Goal: Information Seeking & Learning: Check status

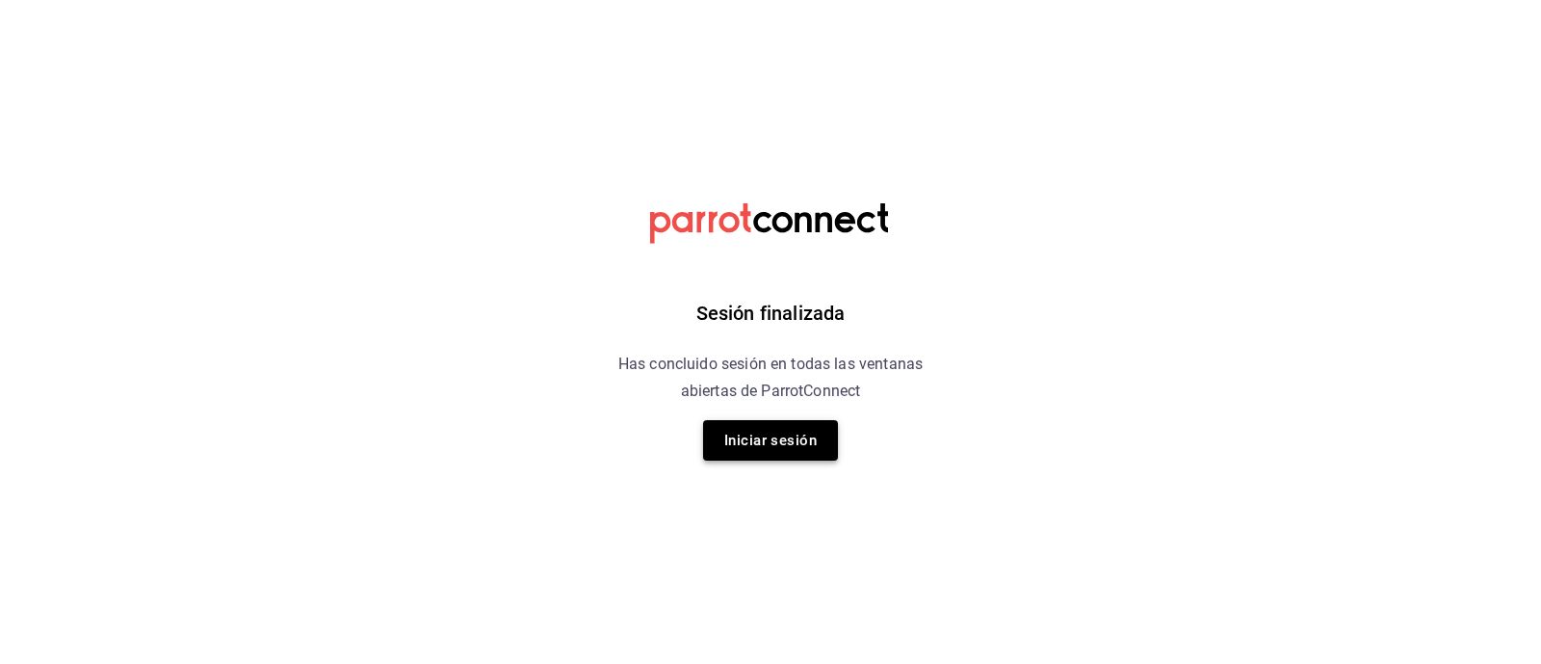
click at [781, 431] on button "Iniciar sesión" at bounding box center [770, 440] width 135 height 40
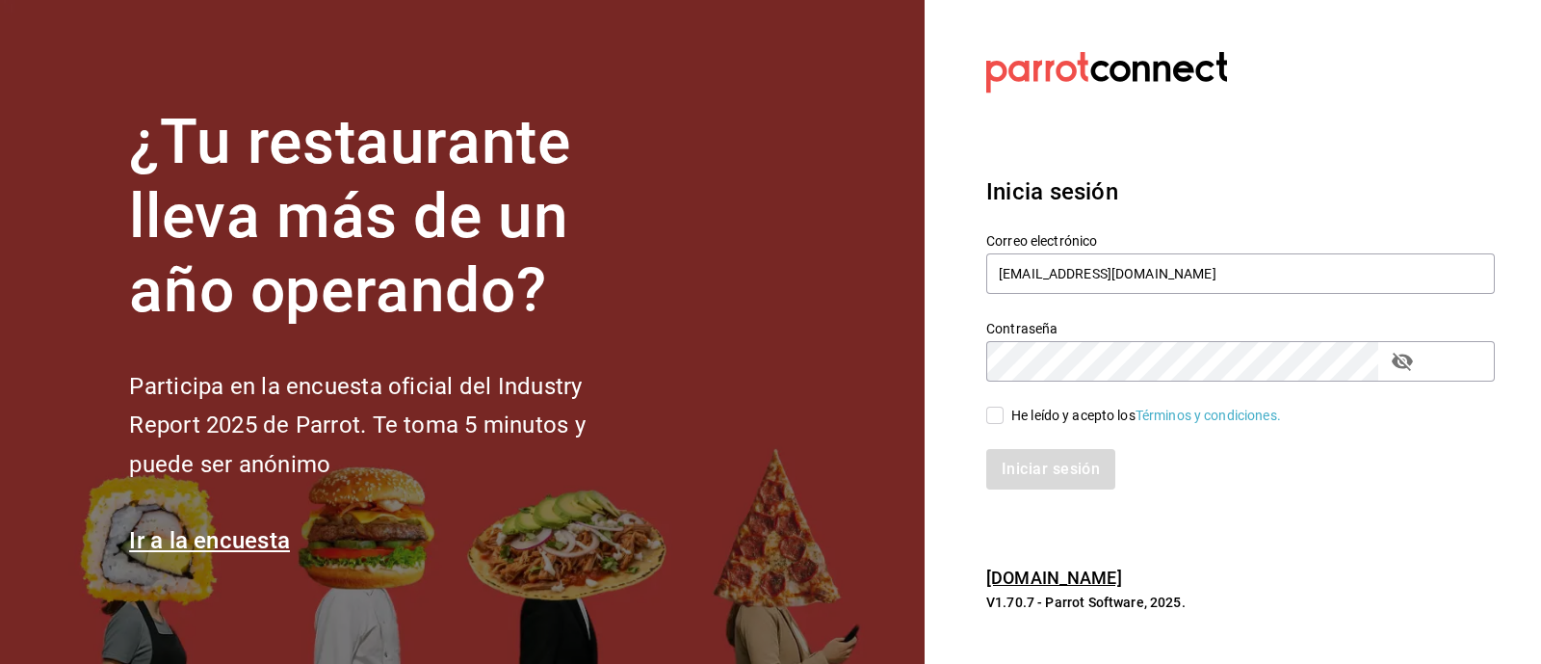
click at [997, 418] on input "He leído y acepto los Términos y condiciones." at bounding box center [994, 414] width 17 height 17
checkbox input "true"
click at [1398, 367] on icon "passwordField" at bounding box center [1402, 362] width 21 height 18
click at [1020, 470] on button "Iniciar sesión" at bounding box center [1051, 469] width 131 height 40
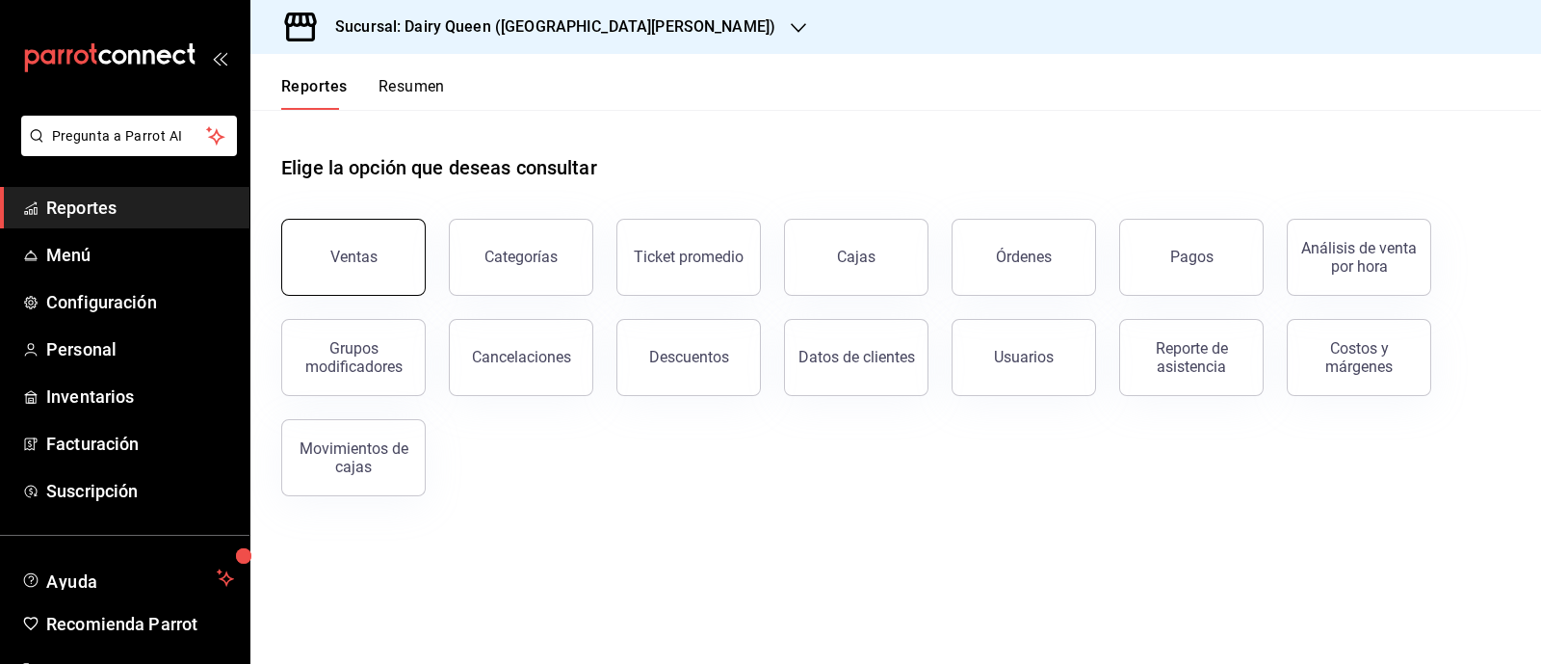
click at [327, 241] on button "Ventas" at bounding box center [353, 257] width 144 height 77
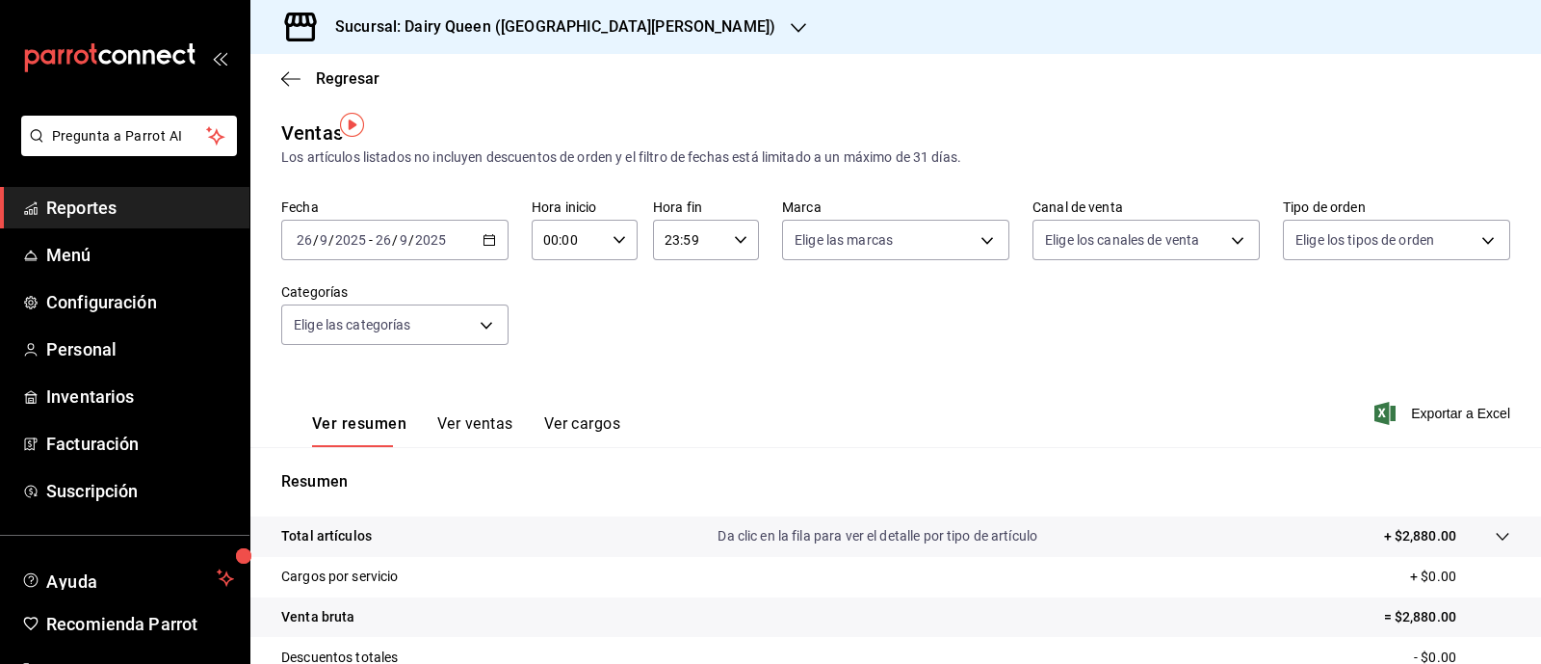
click at [791, 28] on icon "button" at bounding box center [798, 27] width 15 height 15
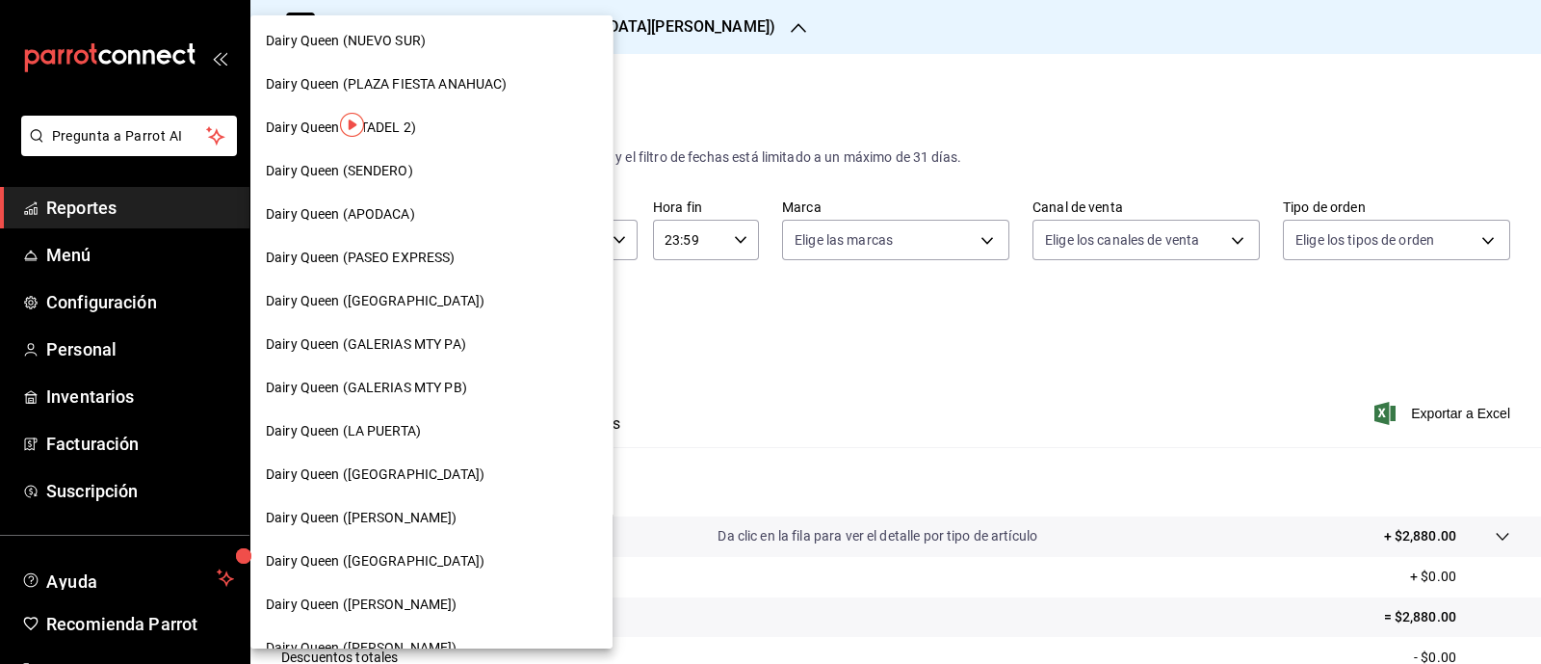
scroll to position [602, 0]
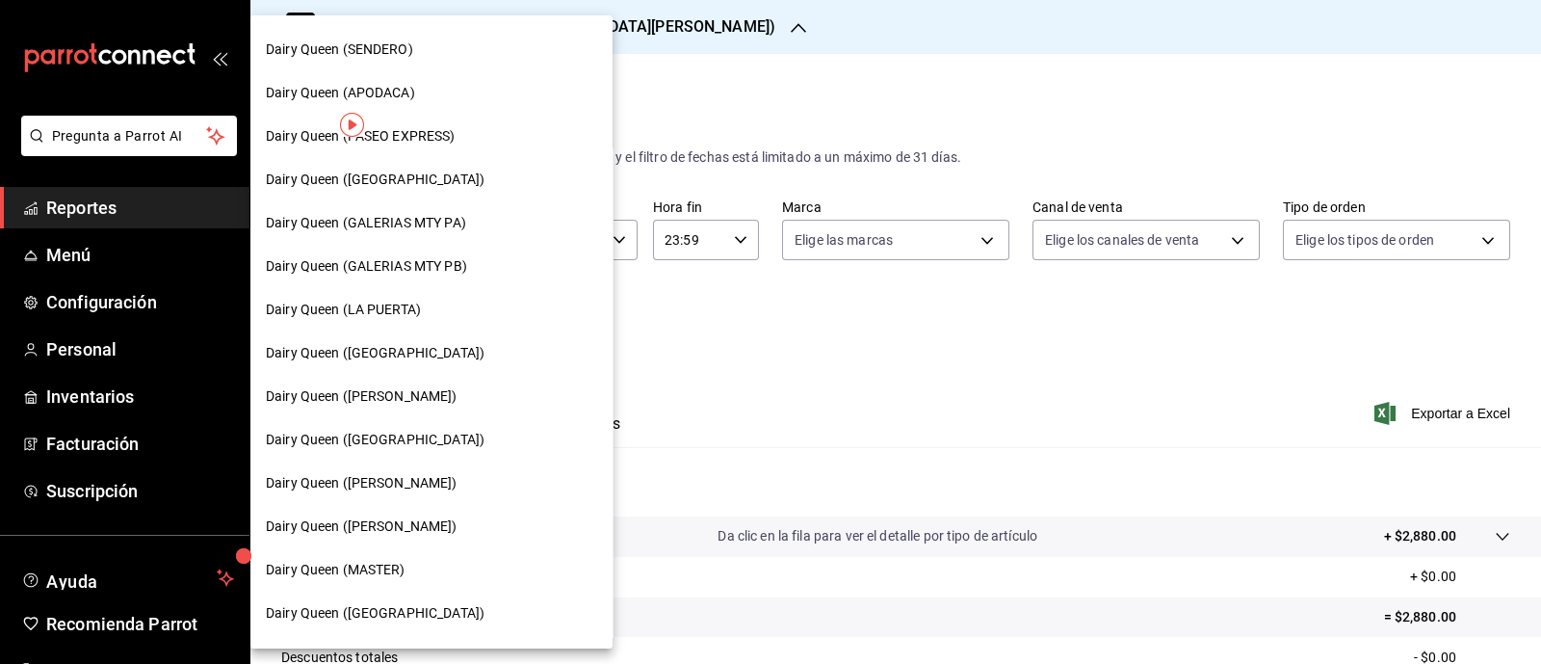
click at [384, 304] on span "Dairy Queen (LA PUERTA)" at bounding box center [343, 310] width 155 height 20
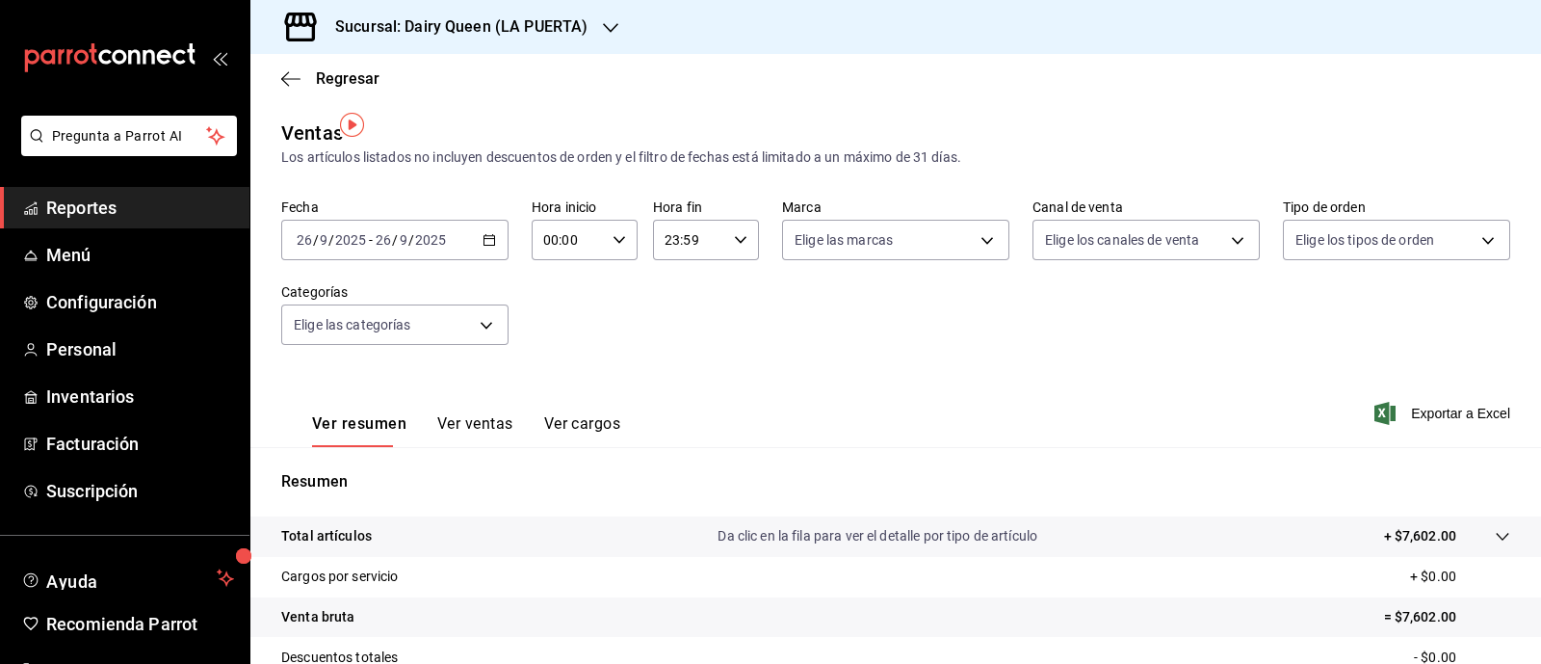
click at [487, 233] on icon "button" at bounding box center [489, 239] width 13 height 13
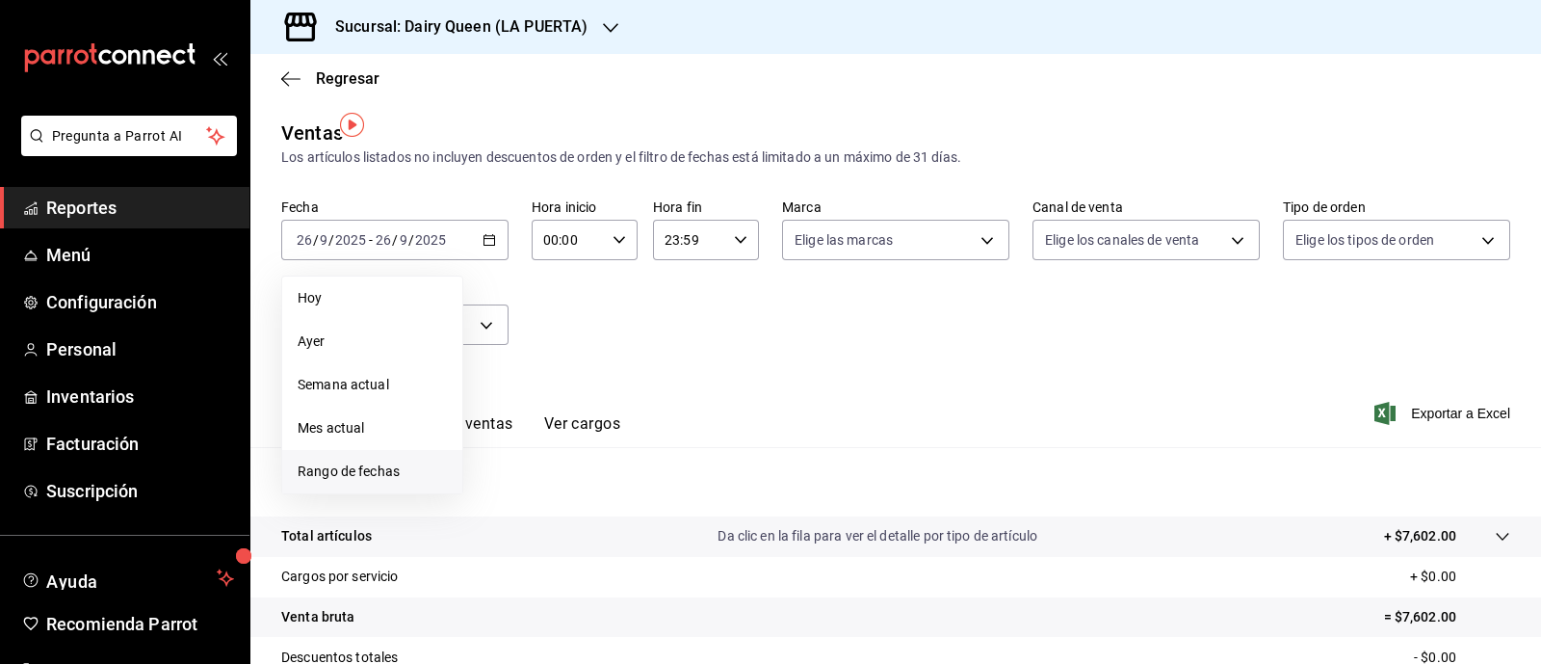
click at [366, 461] on span "Rango de fechas" at bounding box center [372, 471] width 149 height 20
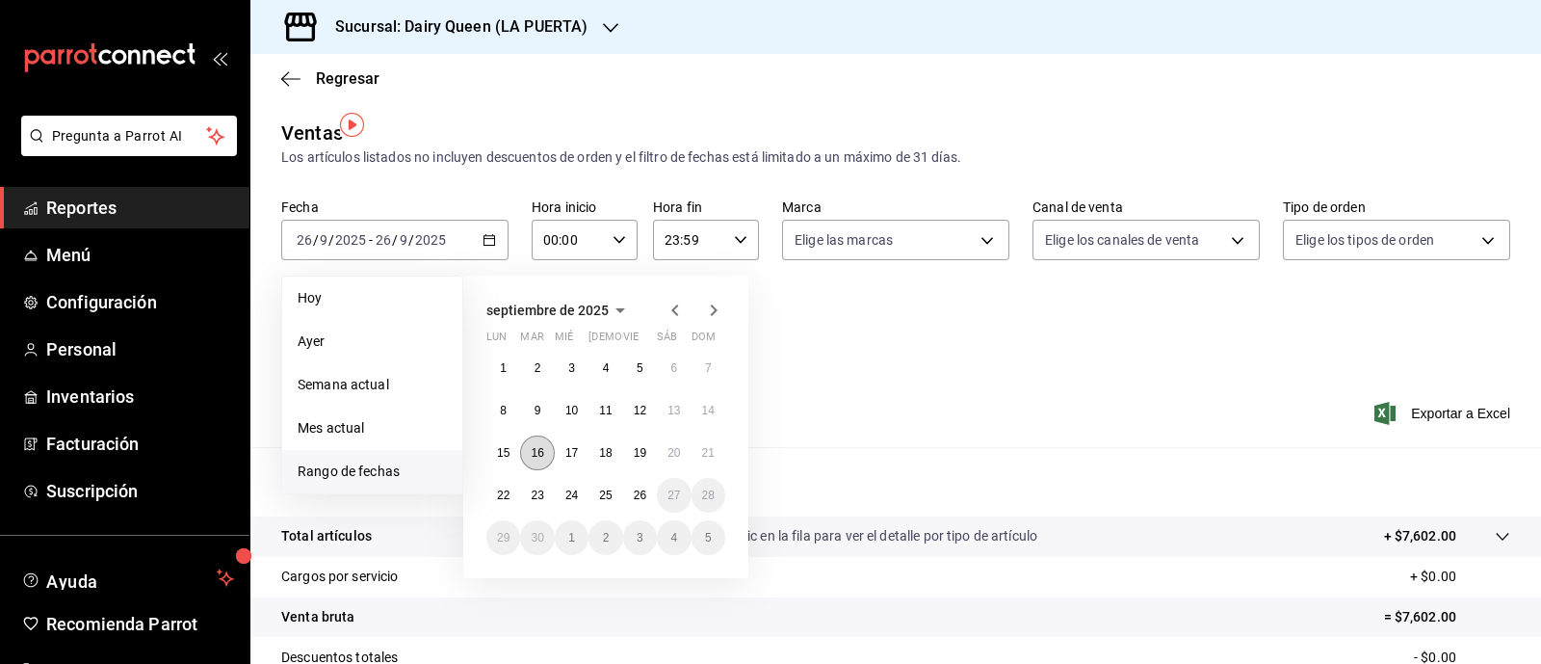
click at [536, 446] on abbr "16" at bounding box center [537, 452] width 13 height 13
click at [500, 488] on abbr "22" at bounding box center [503, 494] width 13 height 13
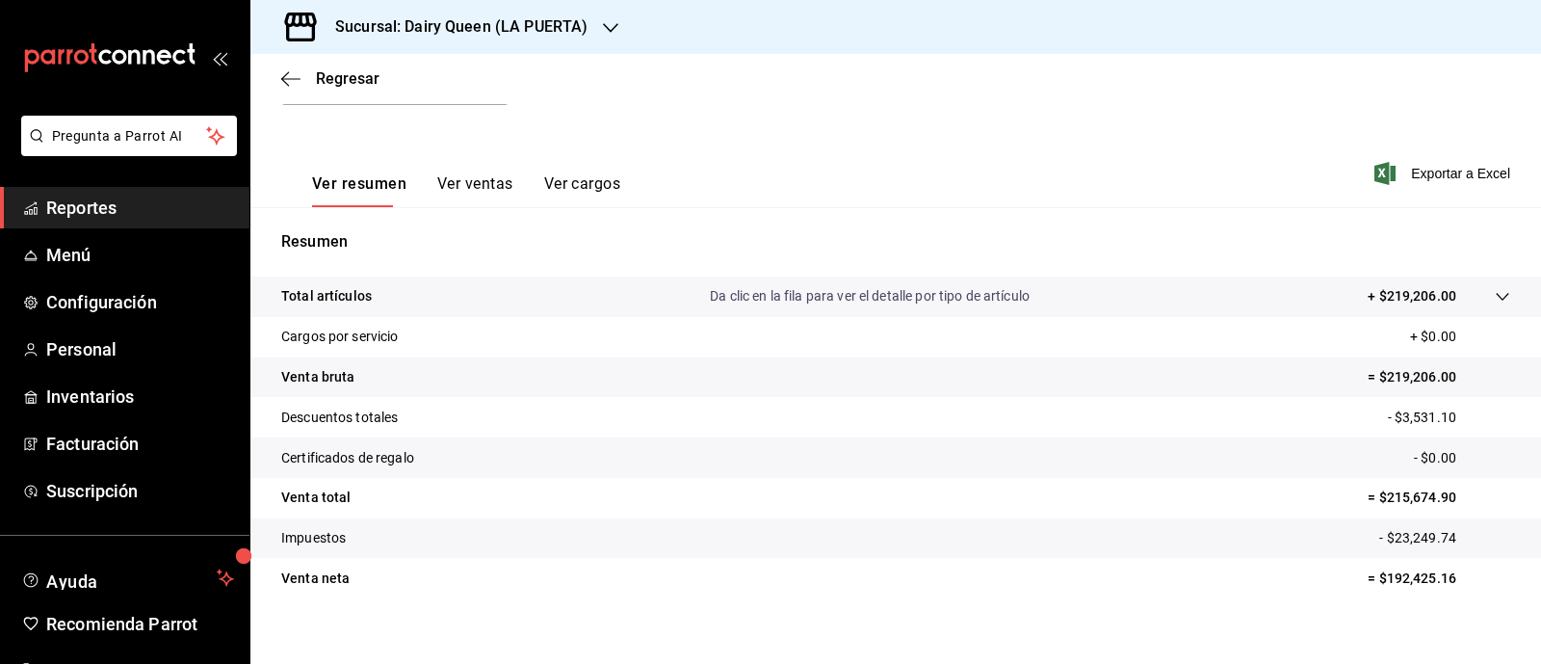
scroll to position [245, 0]
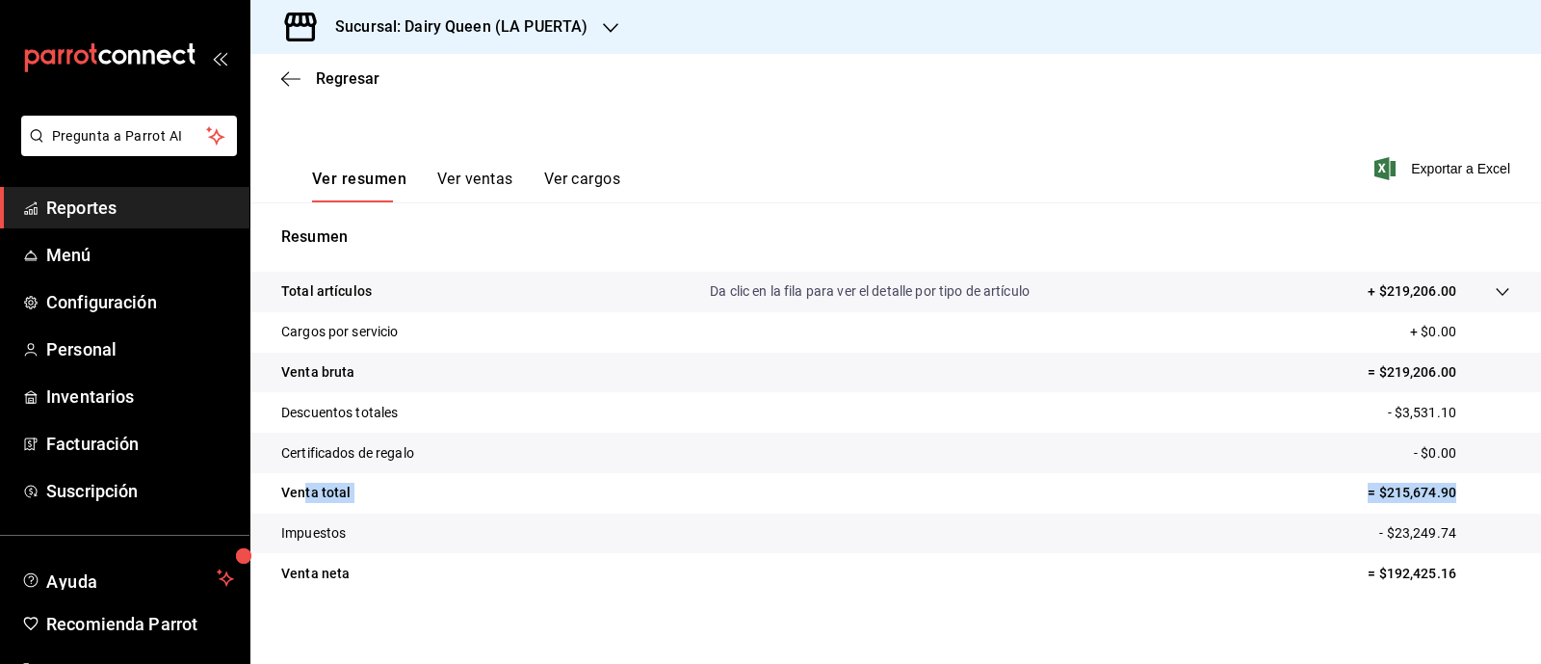
drag, startPoint x: 296, startPoint y: 455, endPoint x: 1471, endPoint y: 464, distance: 1175.0
click at [1471, 473] on tr "Venta total = $215,674.90" at bounding box center [895, 493] width 1291 height 40
